Goal: Check status: Check status

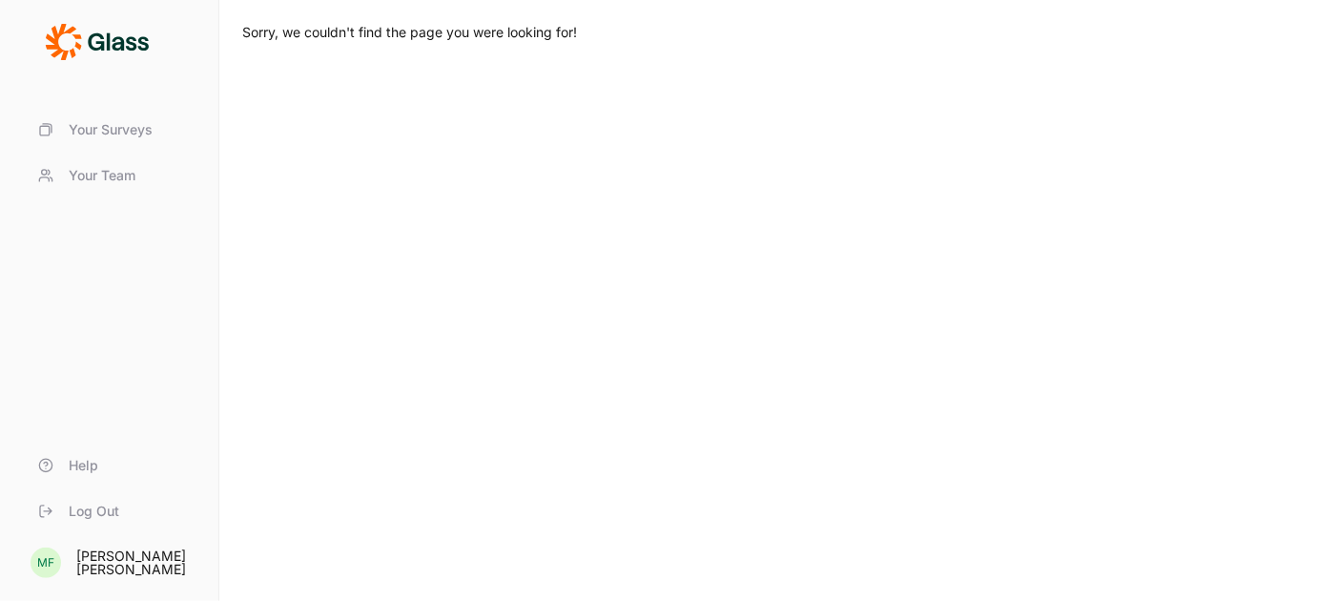
click at [128, 135] on span "Your Surveys" at bounding box center [111, 129] width 84 height 19
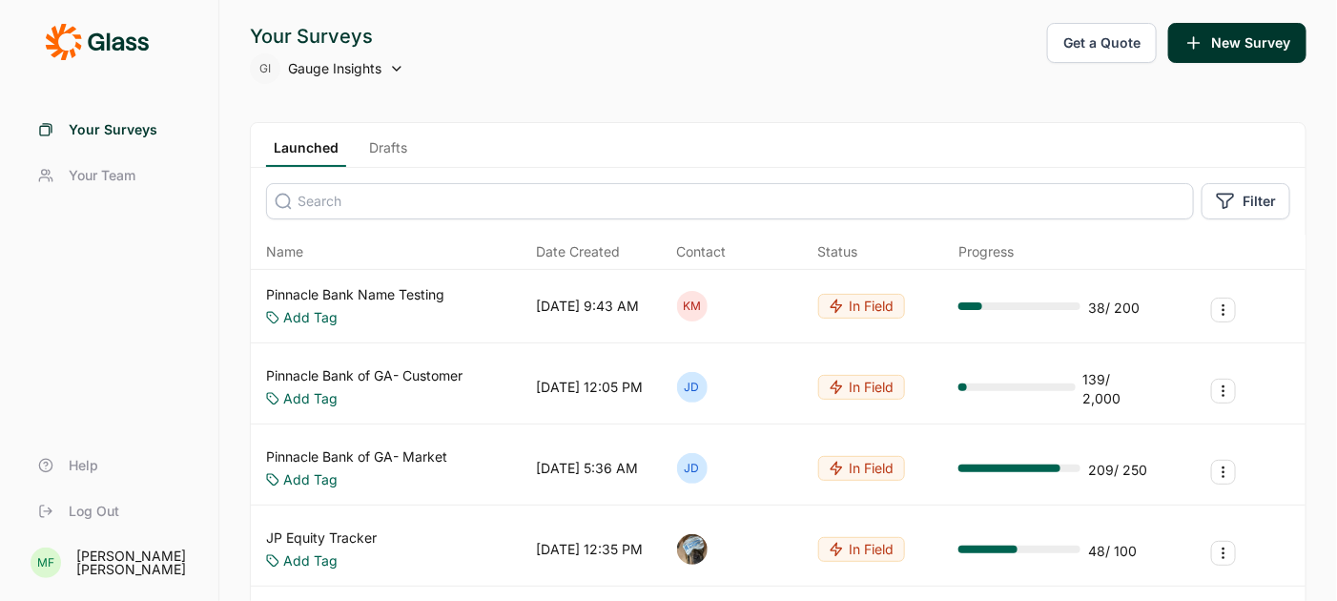
click at [366, 71] on span "Gauge Insights" at bounding box center [334, 68] width 93 height 19
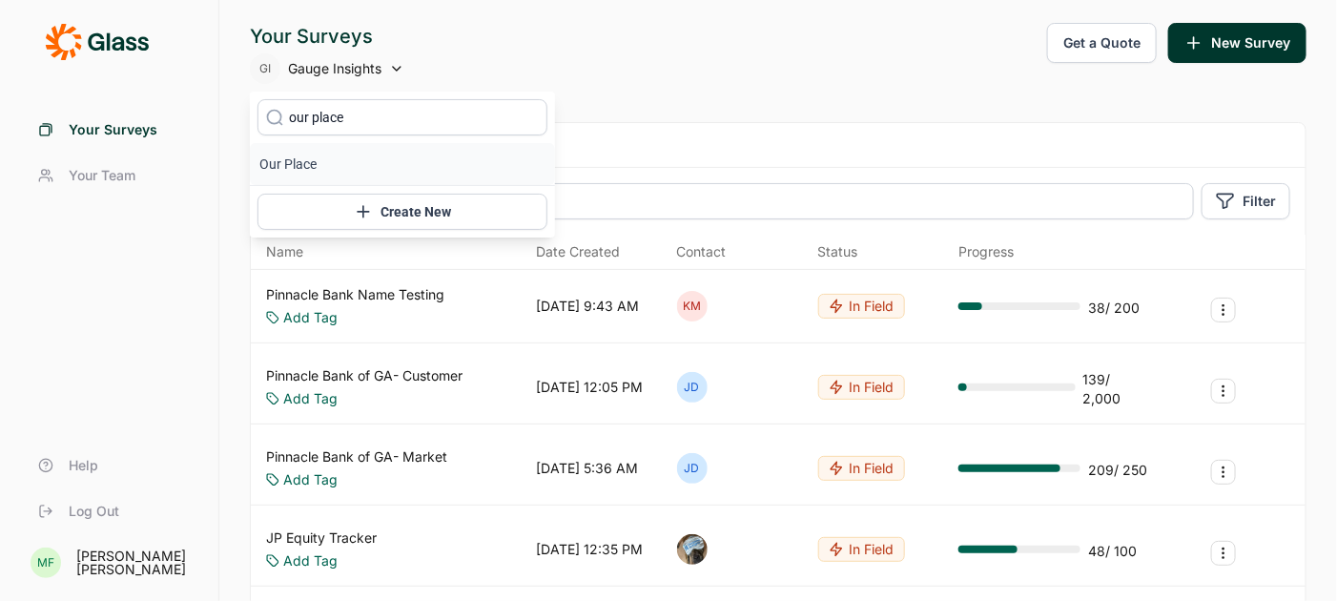
type input "our place"
click at [288, 161] on li "Our Place" at bounding box center [402, 164] width 305 height 42
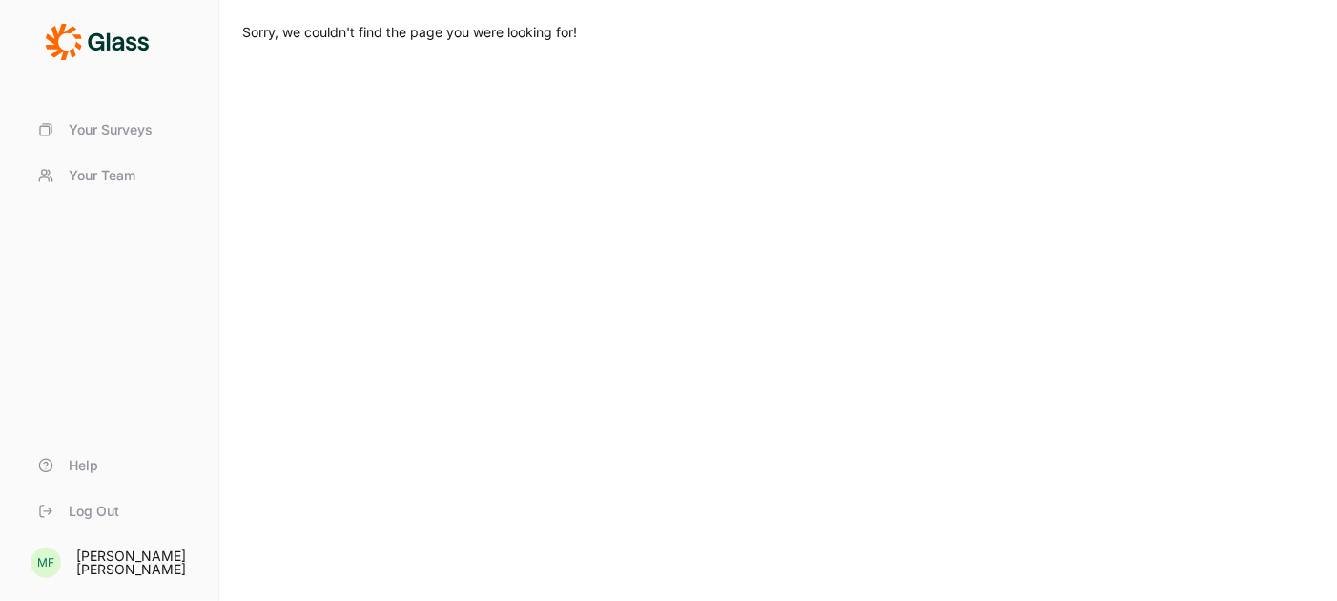
click at [132, 131] on span "Your Surveys" at bounding box center [111, 129] width 84 height 19
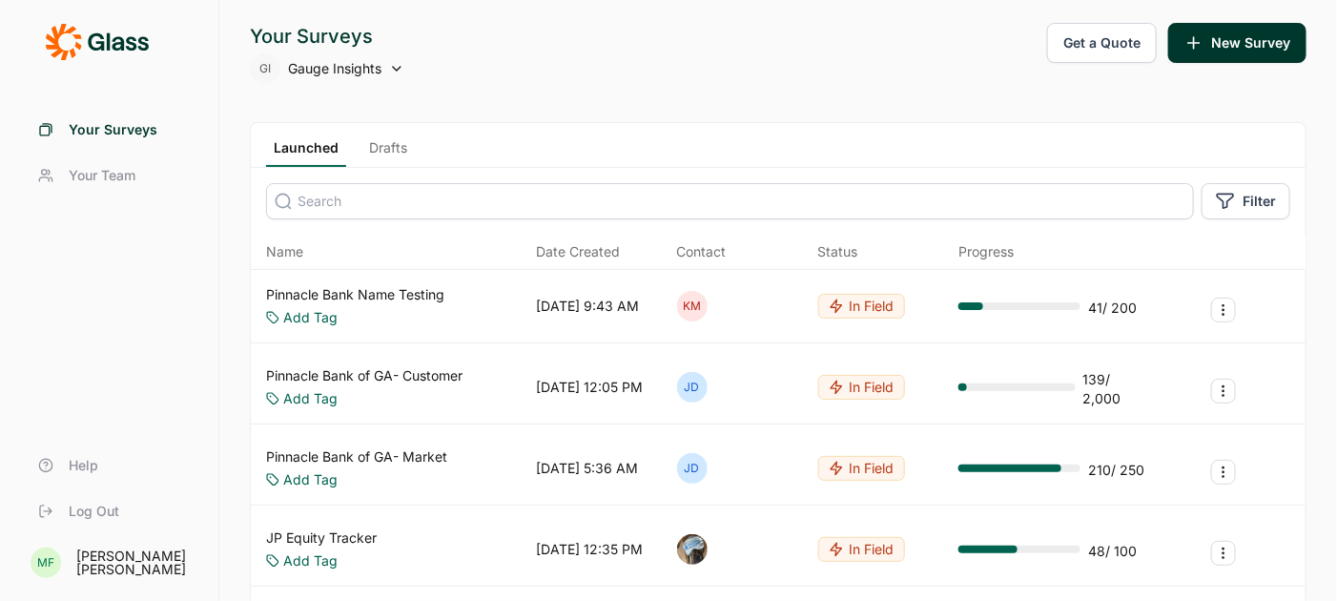
click at [325, 60] on span "Gauge Insights" at bounding box center [334, 68] width 93 height 19
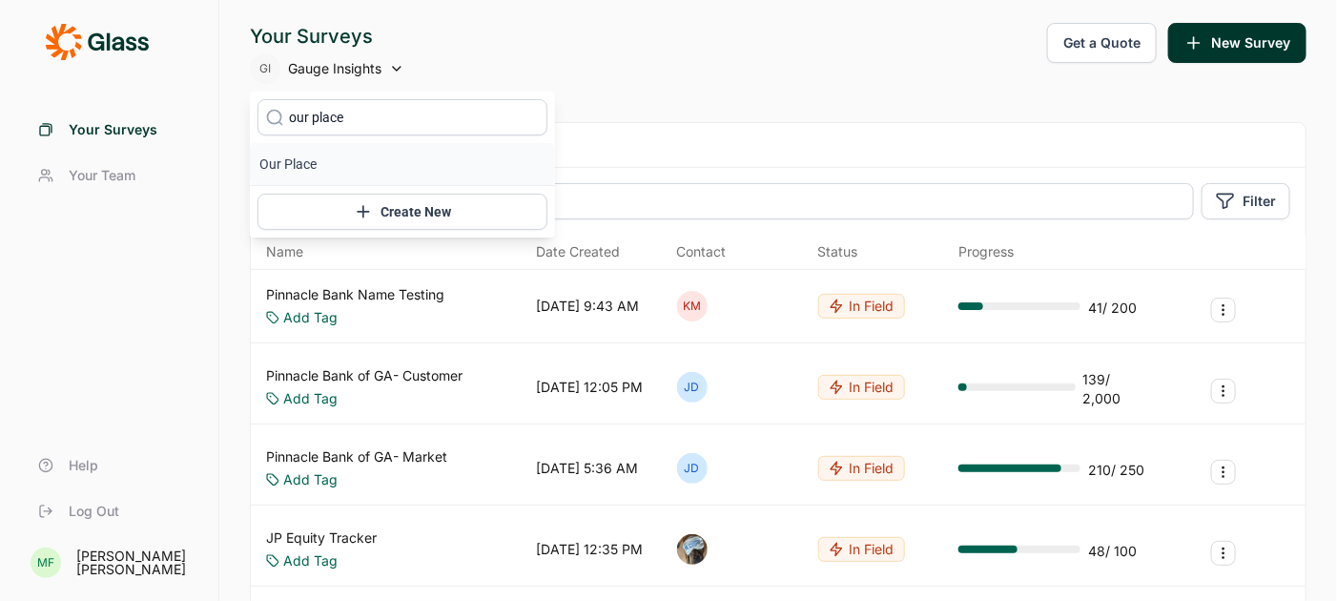
type input "our place"
click at [268, 173] on icon at bounding box center [274, 117] width 19 height 143
click at [282, 161] on icon at bounding box center [274, 117] width 19 height 143
type input "our place"
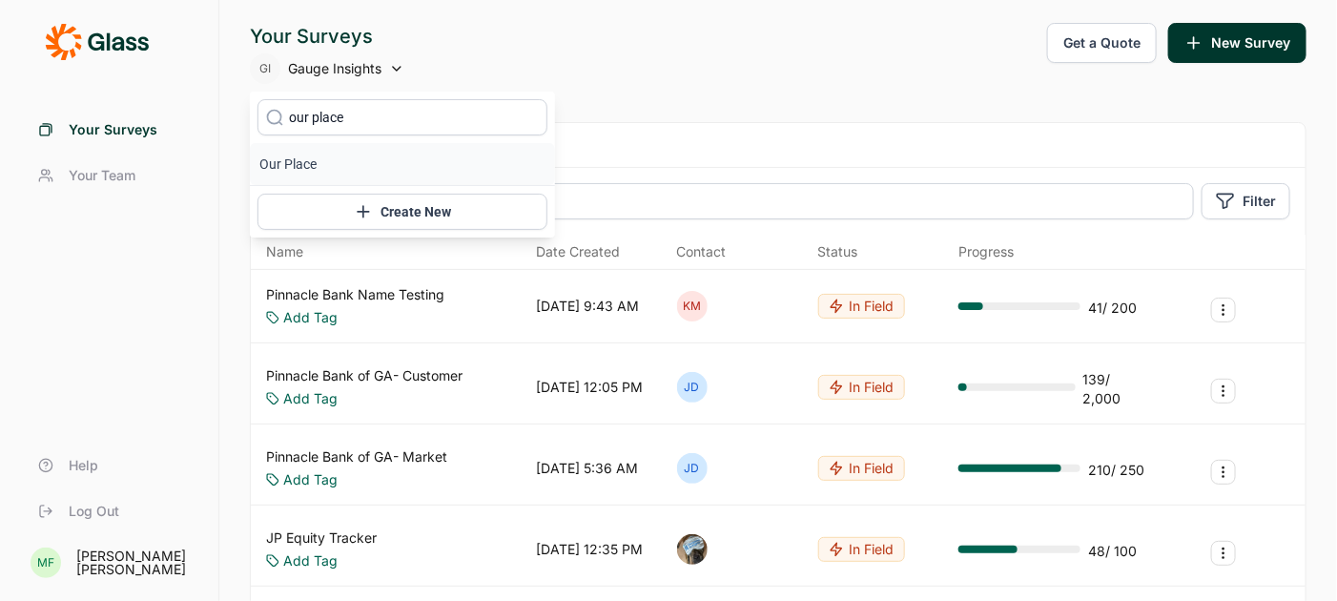
click at [295, 167] on li "Our Place" at bounding box center [402, 164] width 305 height 42
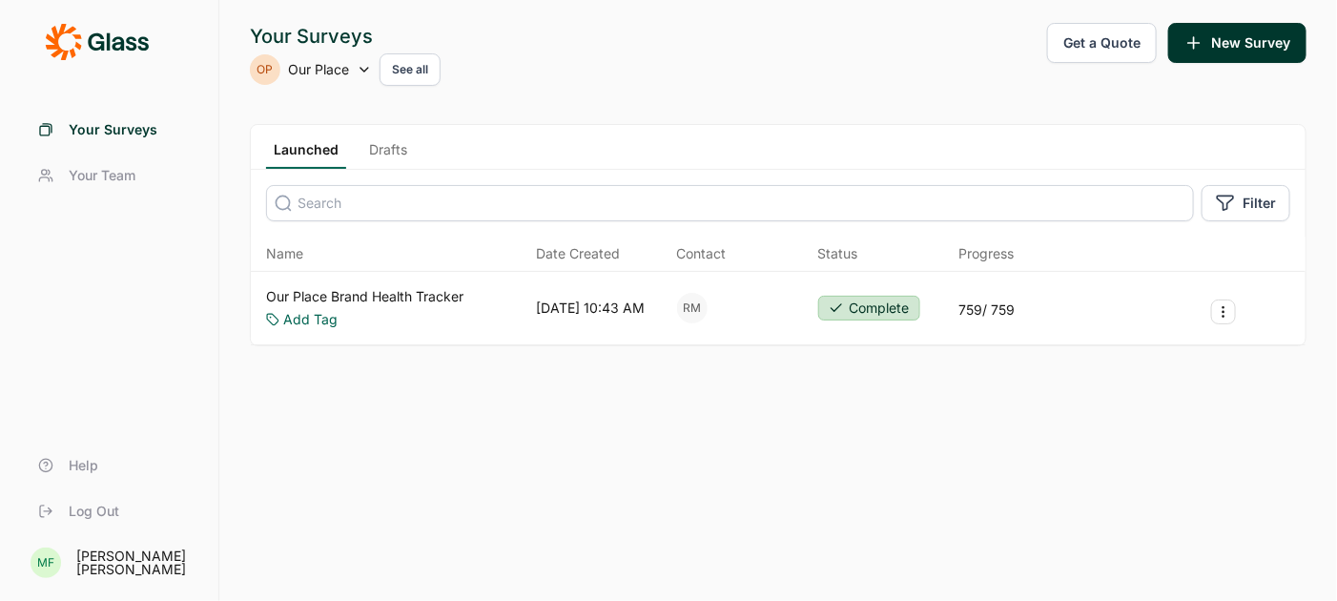
click at [407, 292] on link "Our Place Brand Health Tracker" at bounding box center [364, 296] width 197 height 19
